Goal: Transaction & Acquisition: Purchase product/service

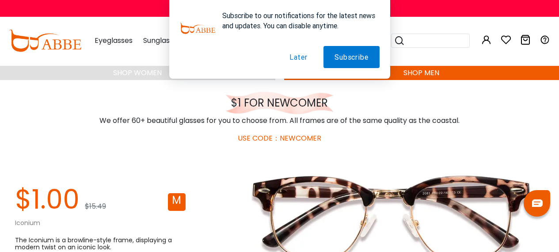
scroll to position [165, 0]
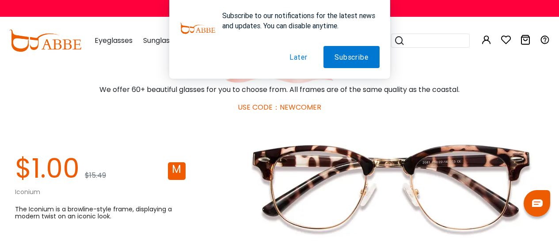
click at [297, 56] on button "Later" at bounding box center [299, 57] width 40 height 22
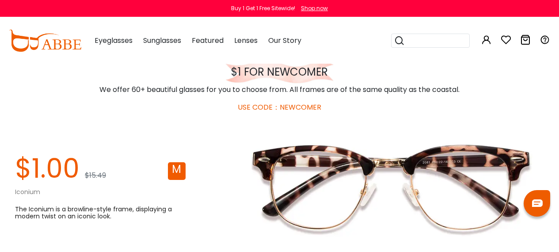
click at [175, 216] on div "The Iconium is a browline-style frame, displaying a modern twist on an iconic l…" at bounding box center [100, 213] width 171 height 14
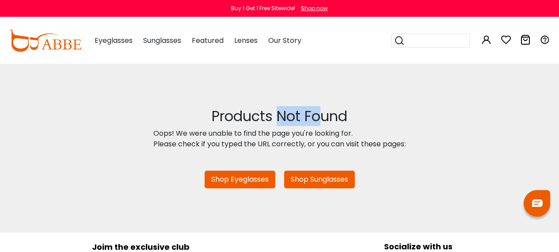
drag, startPoint x: 279, startPoint y: 103, endPoint x: 321, endPoint y: 111, distance: 42.7
click at [321, 111] on div "Products Not Found Oops! We were unable to find the page you're looking for. Pl…" at bounding box center [279, 148] width 559 height 169
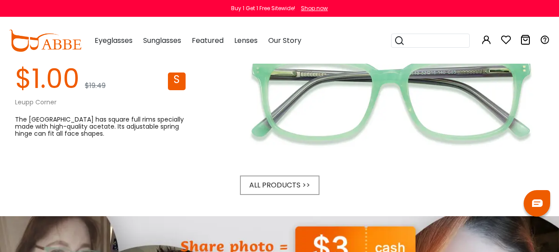
scroll to position [514, 0]
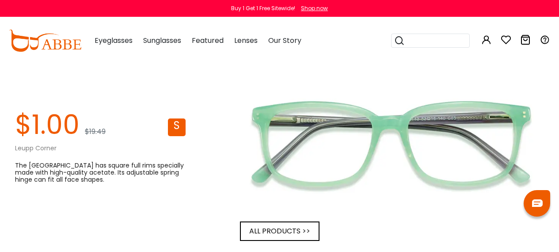
click at [276, 231] on span "ALL PRODUCTS >>" at bounding box center [279, 231] width 61 height 10
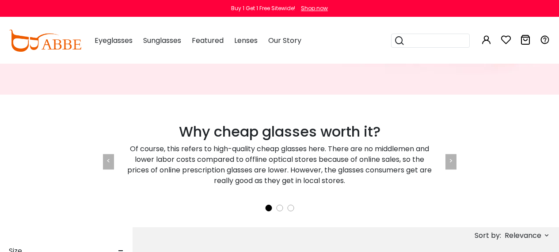
scroll to position [133, 0]
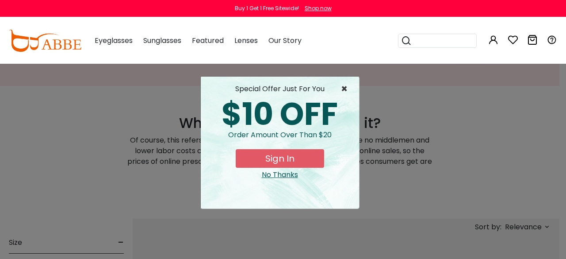
click at [347, 85] on span "×" at bounding box center [346, 89] width 11 height 11
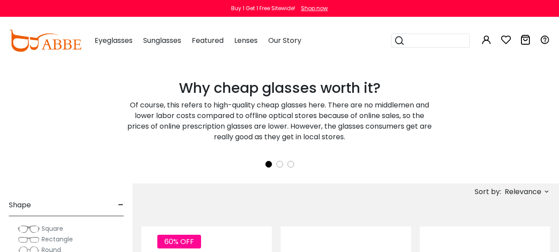
scroll to position [177, 0]
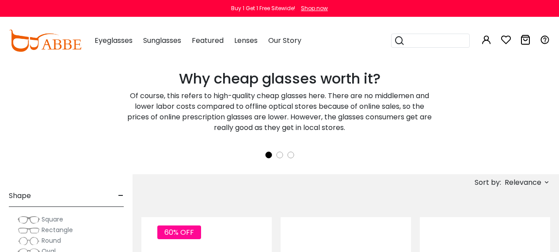
click at [520, 181] on span "Relevance" at bounding box center [523, 183] width 37 height 16
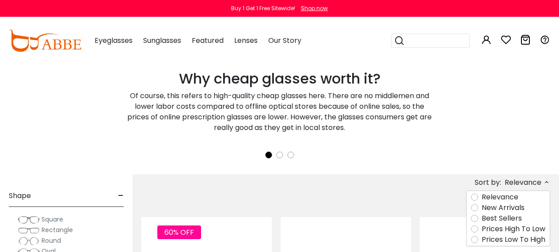
click at [482, 238] on label "Prices Low To High" at bounding box center [514, 239] width 64 height 11
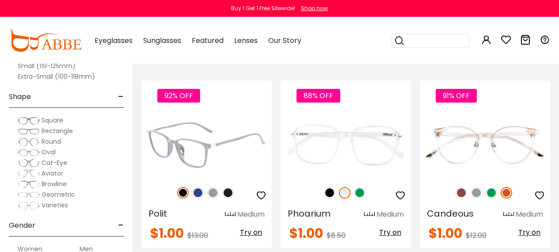
scroll to position [310, 0]
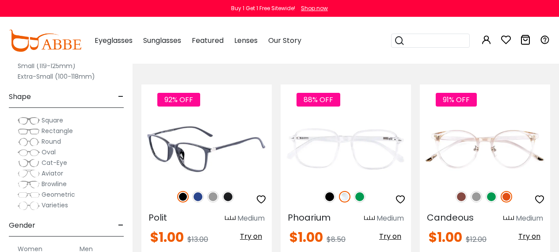
click at [221, 153] on img at bounding box center [207, 148] width 130 height 65
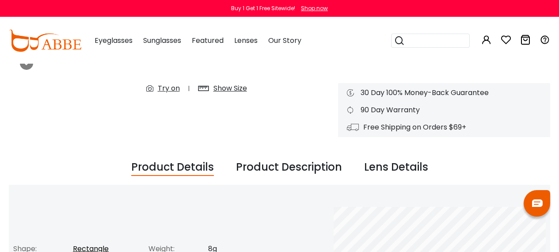
scroll to position [177, 0]
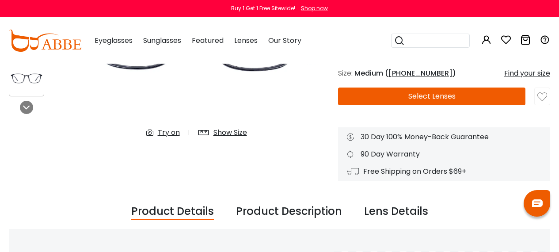
click at [159, 133] on div "Try on" at bounding box center [169, 132] width 22 height 11
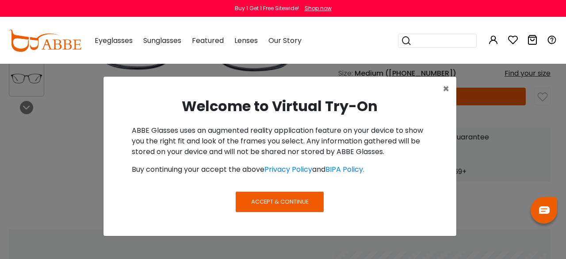
click at [292, 199] on span "Accept & Continue" at bounding box center [279, 201] width 57 height 8
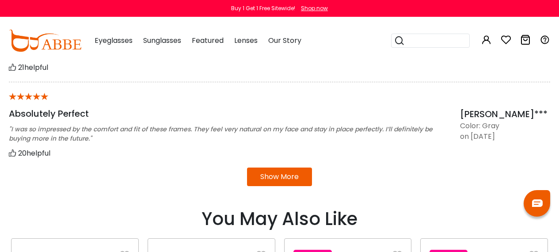
scroll to position [885, 0]
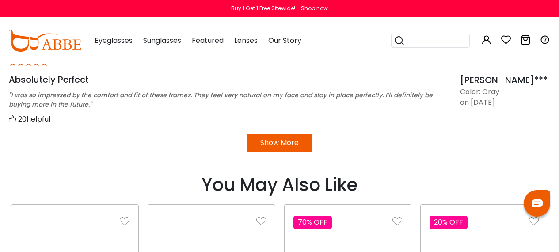
click at [266, 136] on button "Show More" at bounding box center [279, 143] width 65 height 19
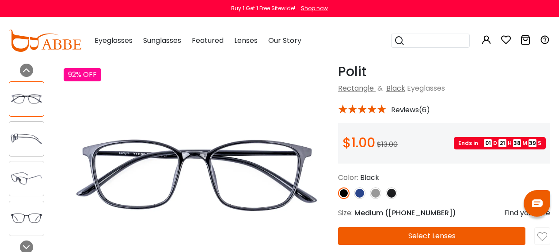
scroll to position [47, 0]
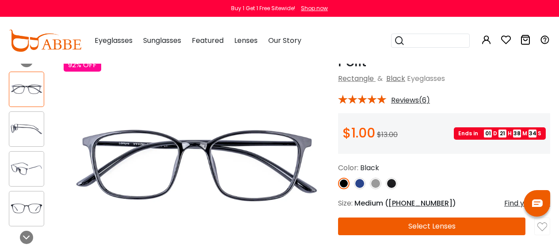
click at [364, 226] on button "Select Lenses" at bounding box center [432, 227] width 188 height 18
